Goal: Navigation & Orientation: Find specific page/section

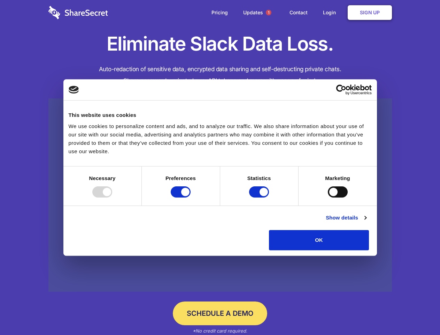
click at [112, 197] on div at bounding box center [102, 191] width 20 height 11
click at [191, 197] on input "Preferences" at bounding box center [181, 191] width 20 height 11
checkbox input "false"
click at [260, 197] on input "Statistics" at bounding box center [259, 191] width 20 height 11
checkbox input "false"
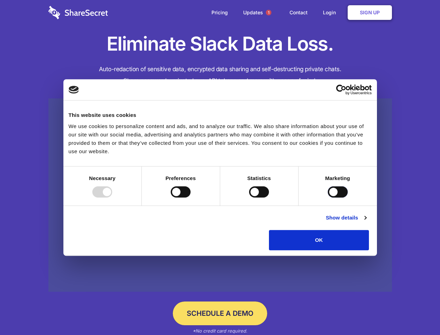
click at [328, 197] on input "Marketing" at bounding box center [338, 191] width 20 height 11
checkbox input "true"
click at [366, 222] on link "Show details" at bounding box center [346, 217] width 40 height 8
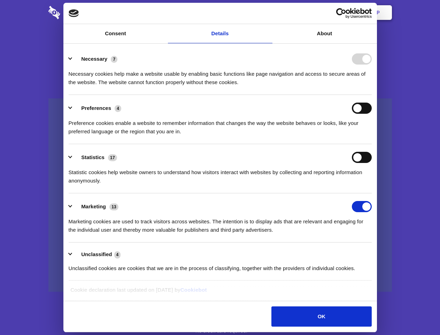
click at [372, 95] on li "Necessary 7 Necessary cookies help make a website usable by enabling basic func…" at bounding box center [220, 70] width 303 height 49
click at [268, 13] on span "1" at bounding box center [269, 13] width 6 height 6
